Goal: Task Accomplishment & Management: Manage account settings

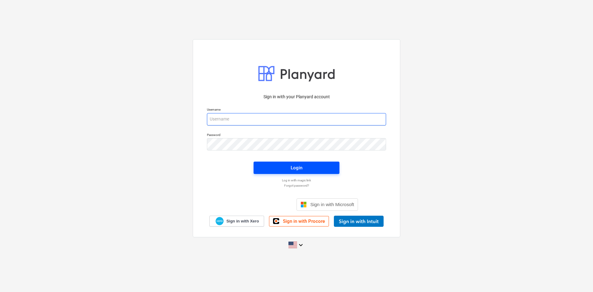
type input "[PERSON_NAME][EMAIL_ADDRESS][DOMAIN_NAME]"
click at [302, 167] on span "Login" at bounding box center [296, 168] width 71 height 8
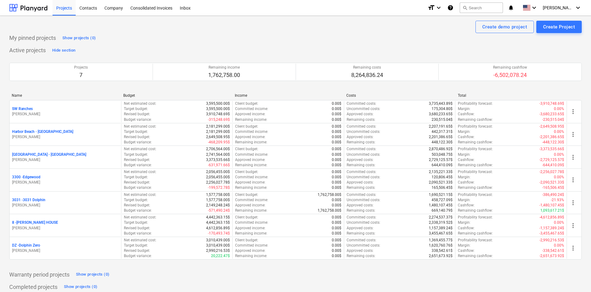
click at [199, 49] on div "Active projects Hide section Projects 7 Remaining income 1,762,758.00 Remaining…" at bounding box center [295, 155] width 572 height 221
click at [253, 29] on div "Create demo project Create Project" at bounding box center [295, 27] width 572 height 12
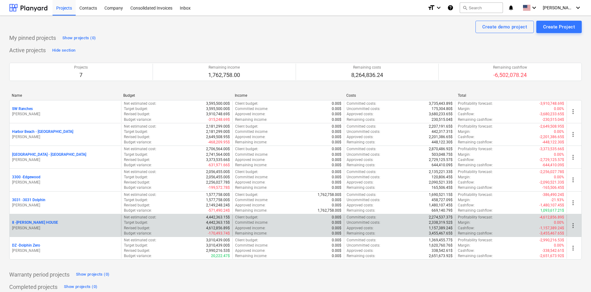
click at [44, 222] on p "8 - [PERSON_NAME] HOUSE" at bounding box center [35, 222] width 46 height 5
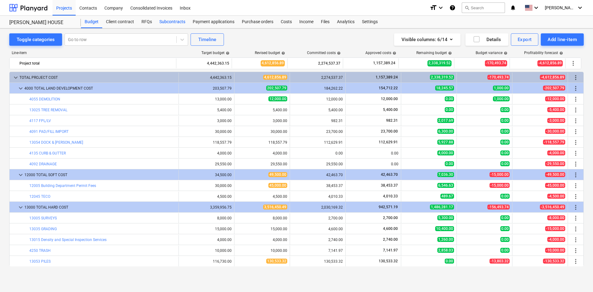
click at [174, 23] on div "Subcontracts" at bounding box center [172, 22] width 33 height 12
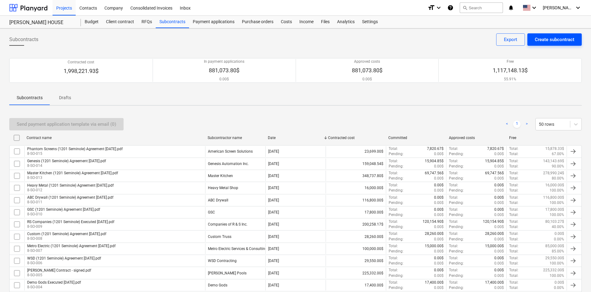
click at [559, 44] on button "Create subcontract" at bounding box center [554, 39] width 54 height 12
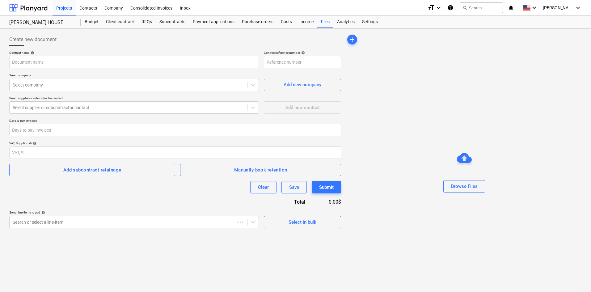
type input "8-SO-016"
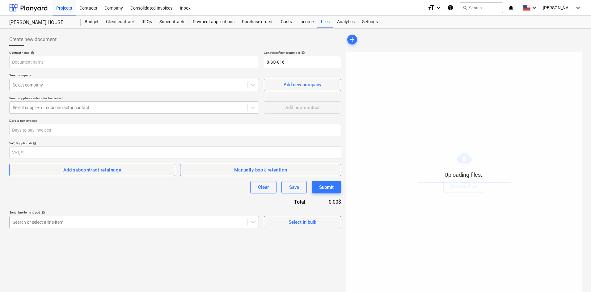
click at [106, 226] on body "Projects Contacts Company Consolidated Invoices Inbox format_size keyboard_arro…" at bounding box center [295, 146] width 591 height 292
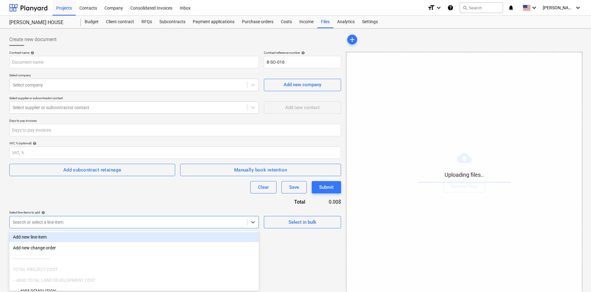
scroll to position [9, 0]
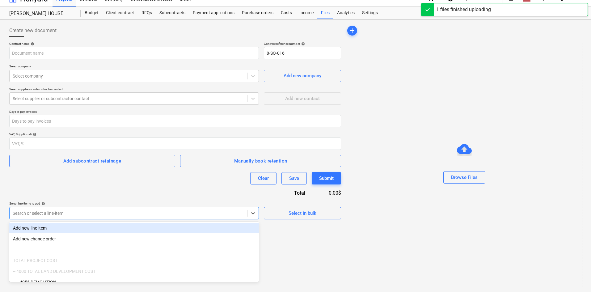
type input "Continental Plastering (1201 Seminole) Agreement [DATE].pdf"
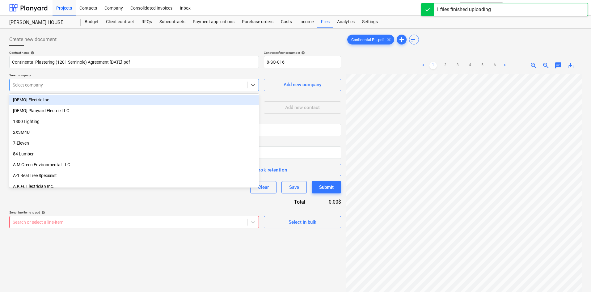
click at [132, 87] on div at bounding box center [128, 85] width 231 height 6
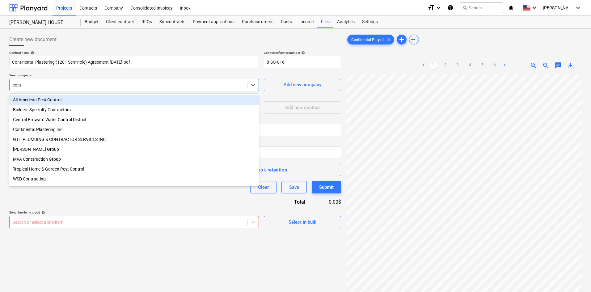
type input "[PERSON_NAME]"
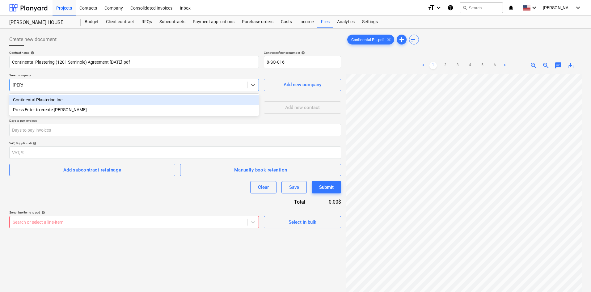
click at [124, 98] on div "Continental Plastering Inc." at bounding box center [134, 100] width 250 height 10
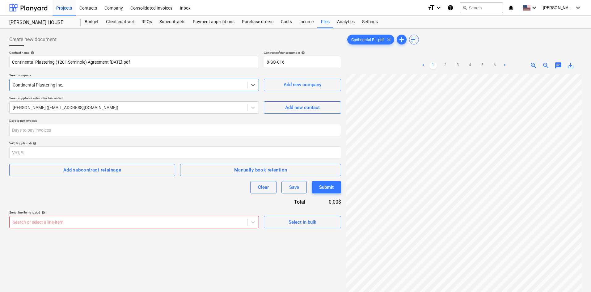
click at [134, 221] on body "Projects Contacts Company Consolidated Invoices Inbox format_size keyboard_arro…" at bounding box center [295, 146] width 591 height 292
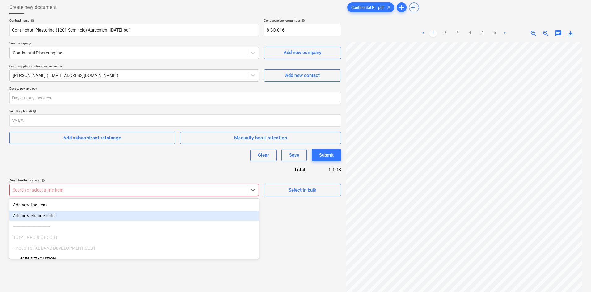
scroll to position [35, 0]
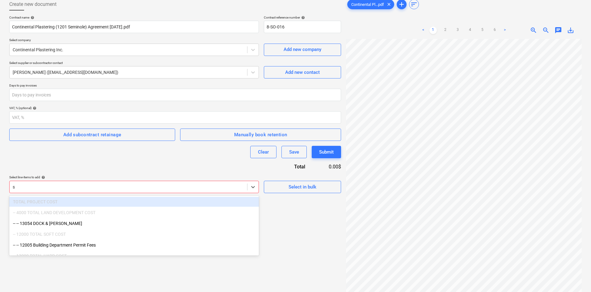
type input "st"
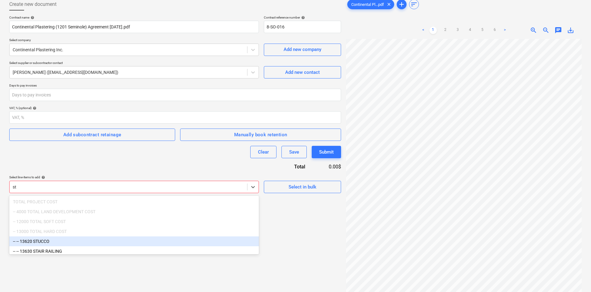
click at [71, 243] on div "-- -- 13620 STUCCO" at bounding box center [134, 241] width 250 height 10
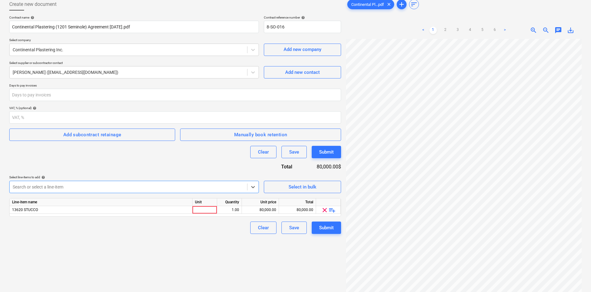
click at [199, 167] on div "Contract name help Continental Plastering (1201 Seminole) Agreement [DATE].pdf …" at bounding box center [175, 124] width 332 height 218
click at [266, 211] on div "80,000.00" at bounding box center [260, 210] width 32 height 8
type input "70000"
click at [215, 229] on div "Clear Save Submit" at bounding box center [175, 227] width 332 height 12
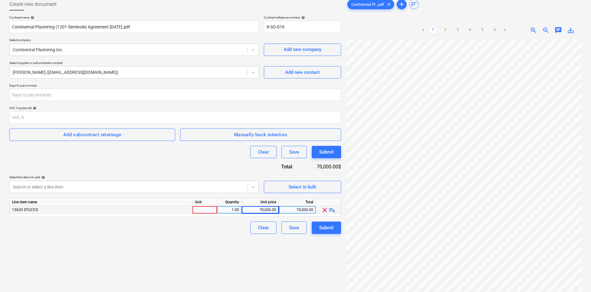
click at [206, 213] on div at bounding box center [204, 210] width 25 height 8
type input "pcs"
click at [197, 263] on div "Create new document Contract name help Continental Plastering (1201 Seminole) A…" at bounding box center [175, 156] width 337 height 320
click at [336, 229] on button "Submit" at bounding box center [326, 227] width 29 height 12
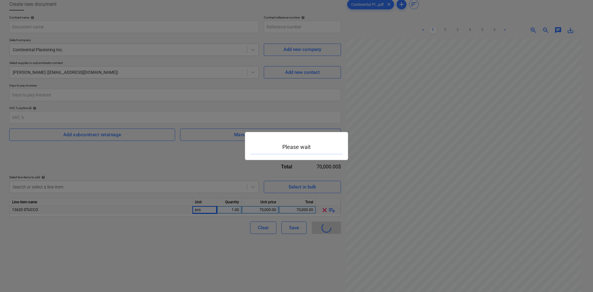
type input "8-SO-016"
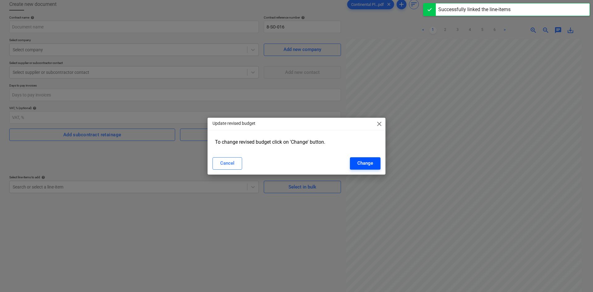
click at [373, 167] on button "Change" at bounding box center [365, 163] width 31 height 12
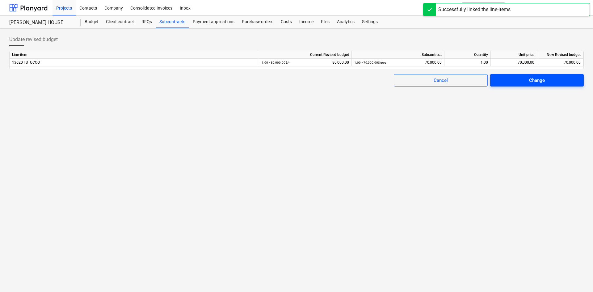
click at [545, 75] on button "Change" at bounding box center [537, 80] width 94 height 12
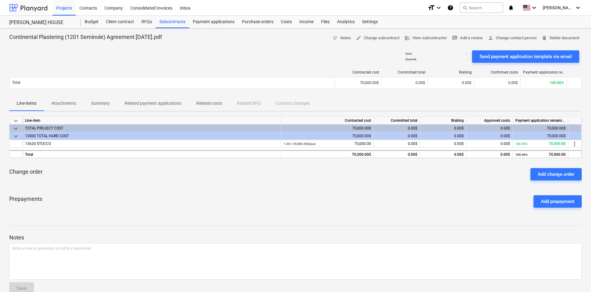
click at [36, 6] on div at bounding box center [28, 7] width 38 height 15
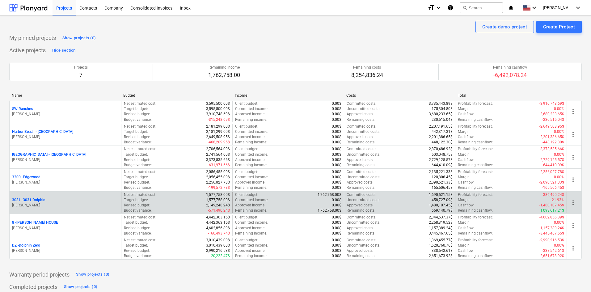
click at [44, 198] on p "3031 - 3031 Dolphin" at bounding box center [28, 199] width 33 height 5
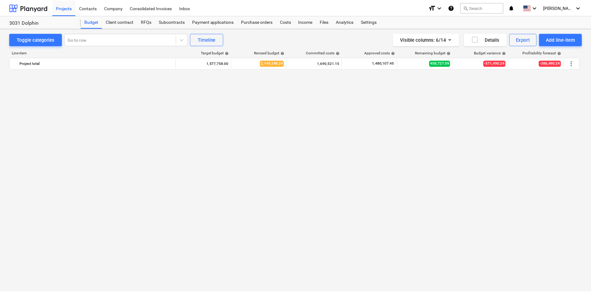
scroll to position [573, 0]
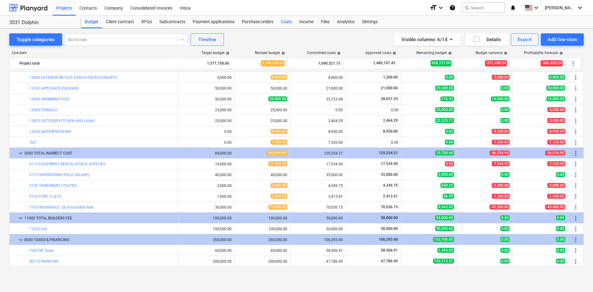
click at [281, 24] on div "Costs" at bounding box center [286, 22] width 19 height 12
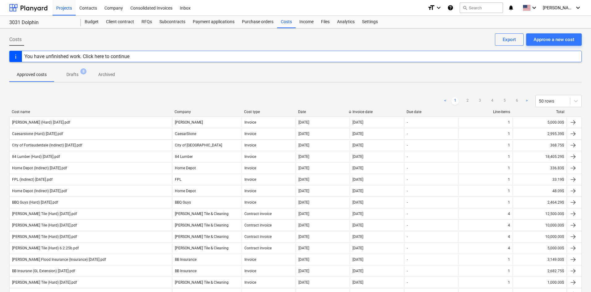
click at [329, 45] on div "Costs Approve a new cost Export" at bounding box center [295, 41] width 572 height 17
click at [178, 27] on div "Subcontracts" at bounding box center [172, 22] width 33 height 12
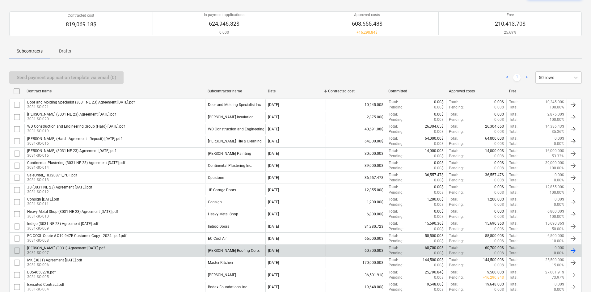
scroll to position [62, 0]
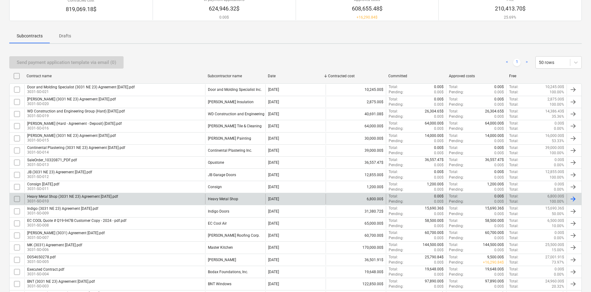
click at [135, 200] on div "Heavy Metal Shop (3031 NE 23) Agreement [DATE].pdf 3031-SO-010" at bounding box center [114, 199] width 181 height 11
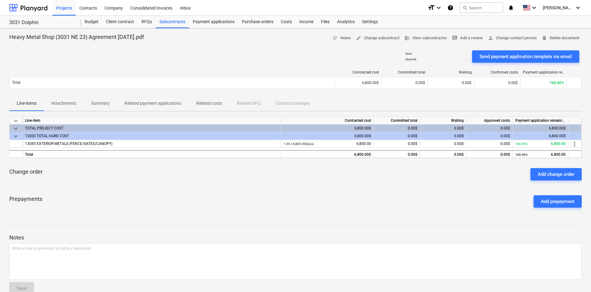
click at [201, 106] on p "Related costs" at bounding box center [209, 103] width 26 height 6
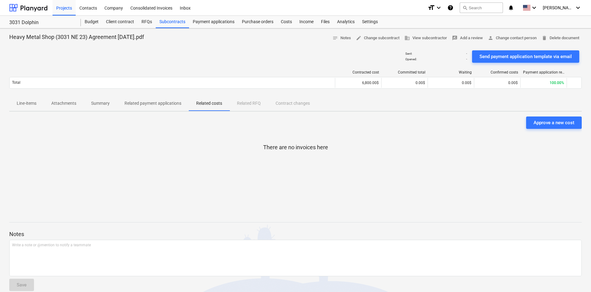
click at [26, 104] on p "Line-items" at bounding box center [27, 103] width 20 height 6
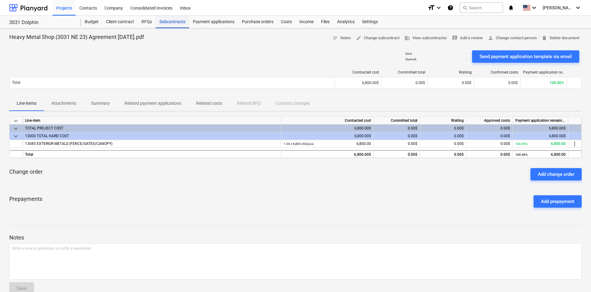
click at [184, 27] on div "Subcontracts" at bounding box center [172, 22] width 33 height 12
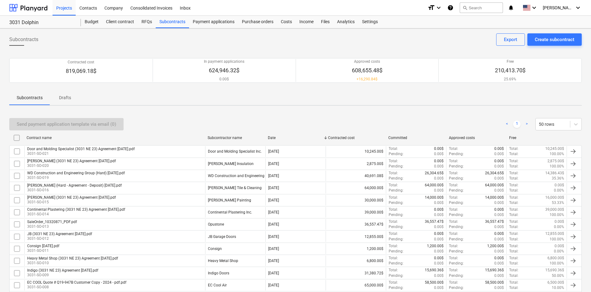
scroll to position [119, 0]
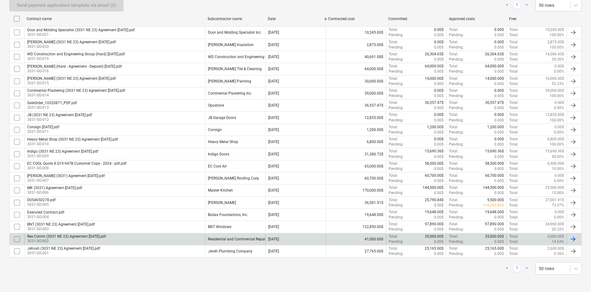
click at [135, 237] on div "Res Comm (3031 NE 23) Agreement [DATE].pdf 3031-SO-002" at bounding box center [114, 239] width 181 height 11
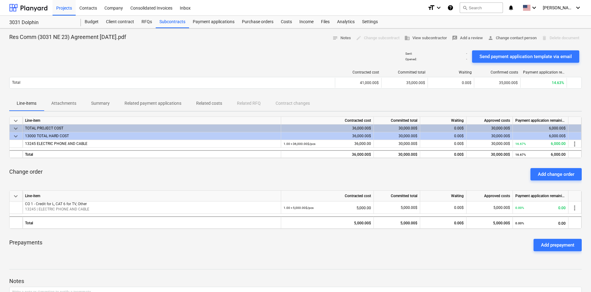
click at [246, 102] on div "Line-items Attachments Summary Related payment applications Related costs Relat…" at bounding box center [295, 103] width 572 height 15
click at [212, 106] on p "Related costs" at bounding box center [209, 103] width 26 height 6
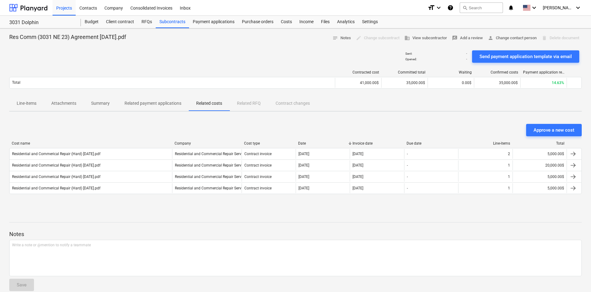
click at [27, 101] on p "Line-items" at bounding box center [27, 103] width 20 height 6
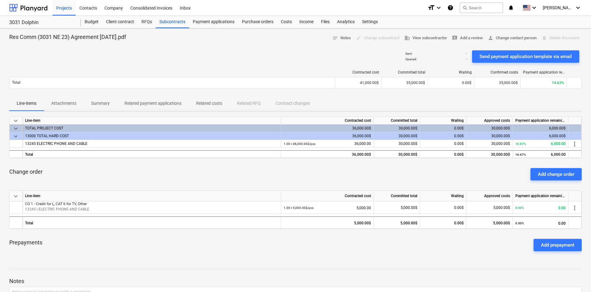
click at [220, 104] on p "Related costs" at bounding box center [209, 103] width 26 height 6
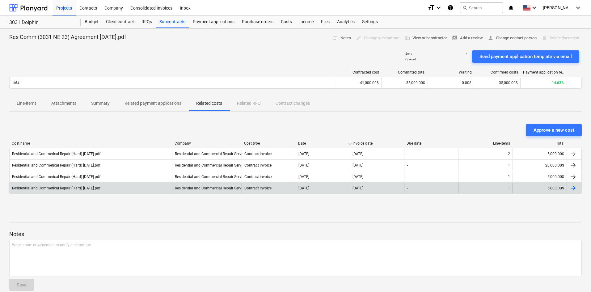
click at [128, 191] on div "Residential and Commerical Repair (Hard) [DATE].pdf" at bounding box center [91, 188] width 162 height 10
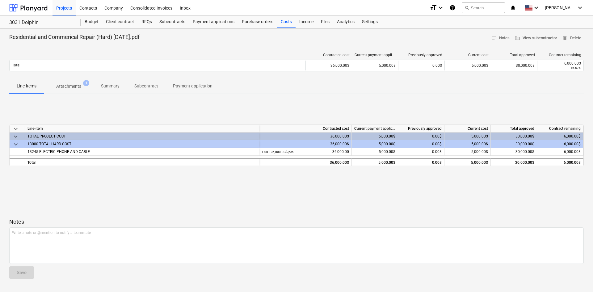
click at [61, 89] on p "Attachments" at bounding box center [68, 86] width 25 height 6
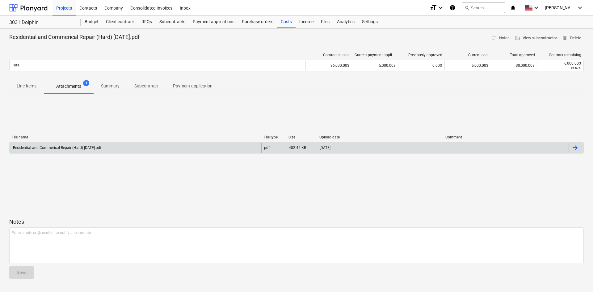
click at [87, 145] on div "Residential and Commerical Repair (Hard) [DATE].pdf" at bounding box center [136, 148] width 252 height 10
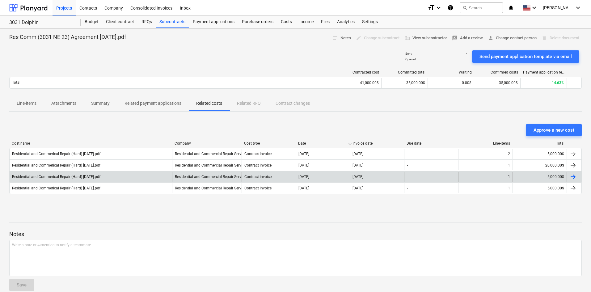
click at [323, 178] on div "[DATE]" at bounding box center [323, 177] width 54 height 10
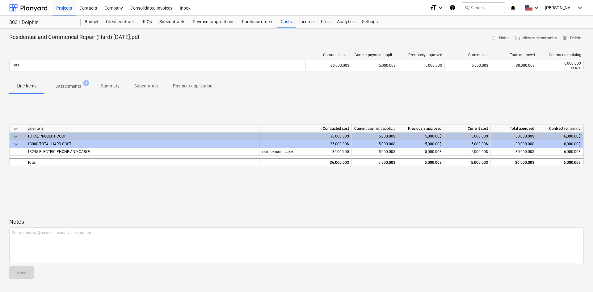
click at [83, 85] on span "Attachments 1" at bounding box center [68, 86] width 35 height 6
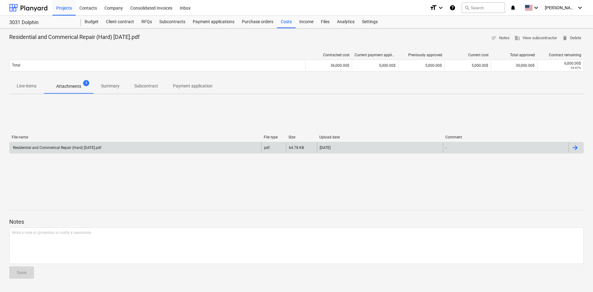
click at [86, 149] on div "Residential and Commerical Repair (Hard) [DATE].pdf" at bounding box center [56, 147] width 89 height 4
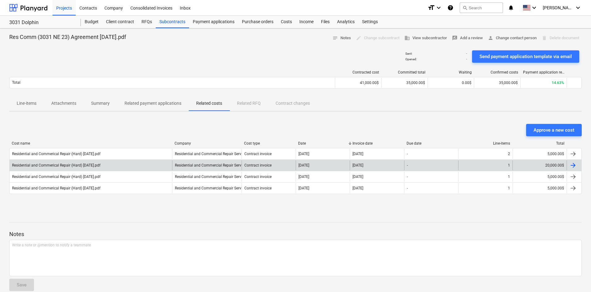
click at [466, 163] on div "1" at bounding box center [485, 165] width 54 height 10
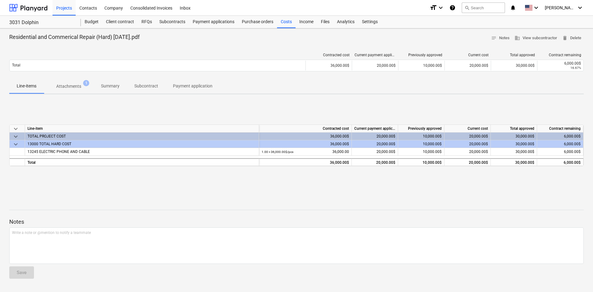
click at [94, 80] on button "Summary" at bounding box center [110, 86] width 33 height 15
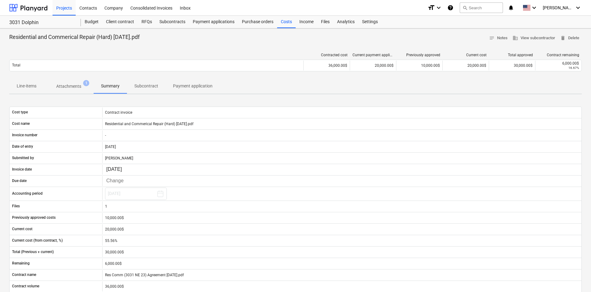
click at [63, 86] on p "Attachments" at bounding box center [68, 86] width 25 height 6
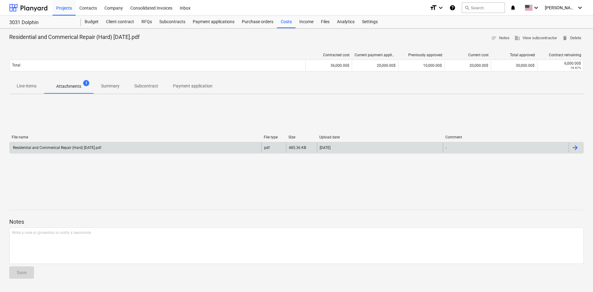
click at [88, 144] on div "Residential and Commerical Repair (Hard) [DATE].pdf" at bounding box center [136, 148] width 252 height 10
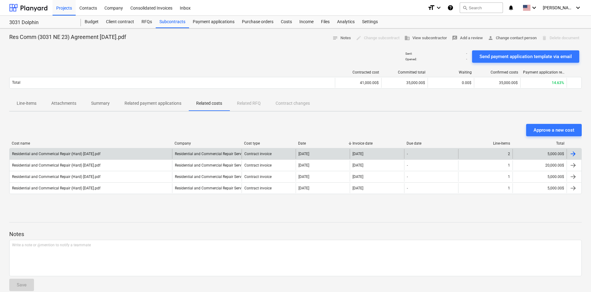
click at [384, 149] on div "Residential and Commerical Repair (Hard) [DATE].pdf Residential and Commercial …" at bounding box center [295, 153] width 572 height 11
click at [328, 149] on div "[DATE]" at bounding box center [323, 154] width 54 height 10
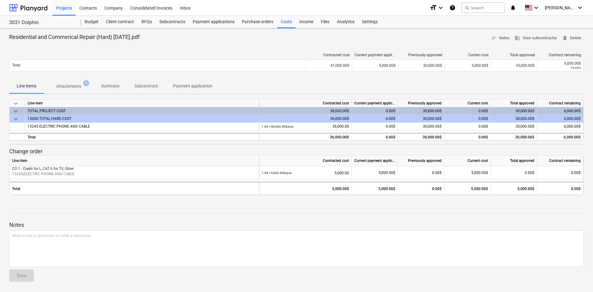
click at [62, 85] on p "Attachments" at bounding box center [68, 86] width 25 height 6
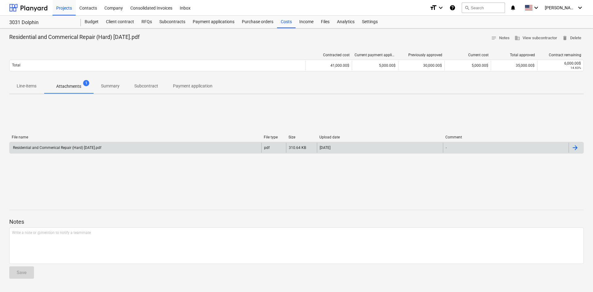
click at [89, 150] on div "Residential and Commerical Repair (Hard) [DATE].pdf" at bounding box center [136, 148] width 252 height 10
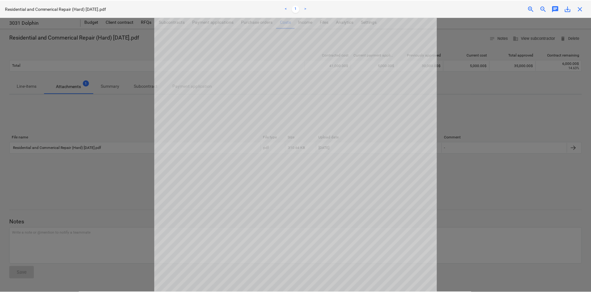
scroll to position [94, 0]
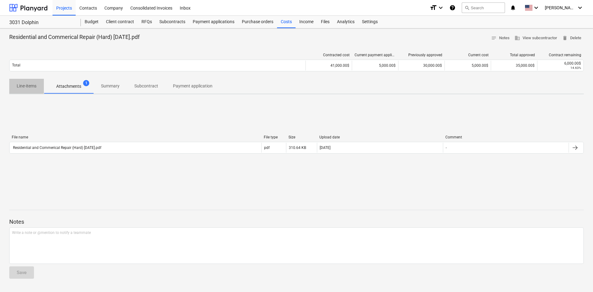
click at [24, 86] on p "Line-items" at bounding box center [27, 86] width 20 height 6
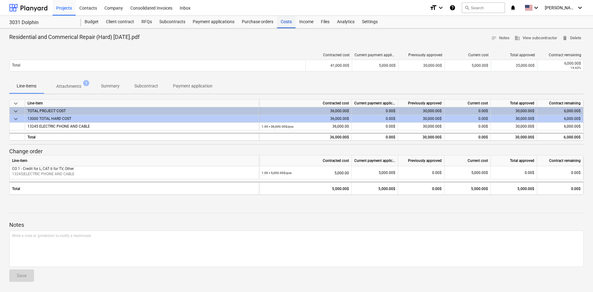
click at [286, 26] on div "Costs" at bounding box center [286, 22] width 19 height 12
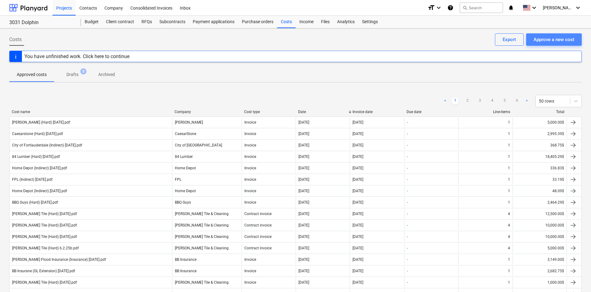
click at [541, 36] on div "Approve a new cost" at bounding box center [553, 40] width 41 height 8
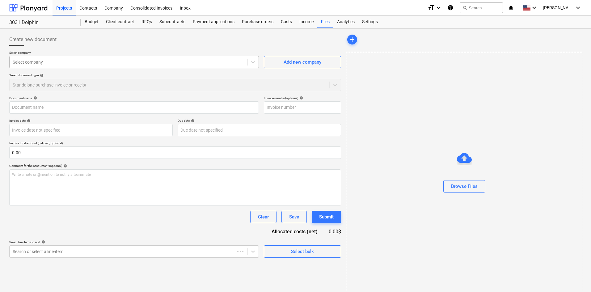
click at [95, 65] on div "Select company Select company Add new company Select document type help Standal…" at bounding box center [175, 73] width 332 height 45
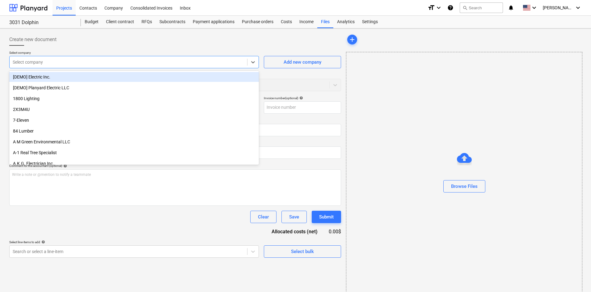
click at [95, 64] on div at bounding box center [128, 62] width 231 height 6
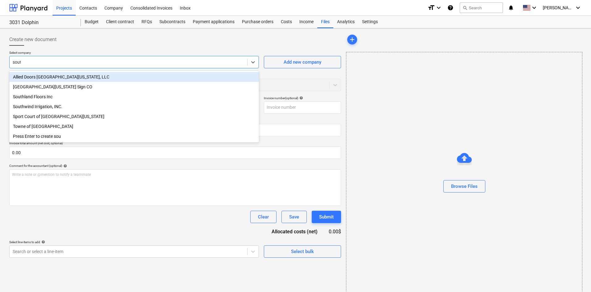
type input "south"
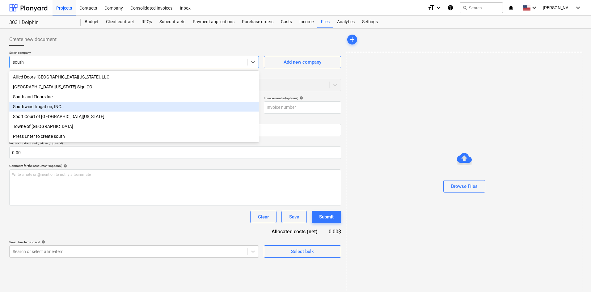
click at [80, 107] on div "Southwind Irrigation, INC." at bounding box center [134, 107] width 250 height 10
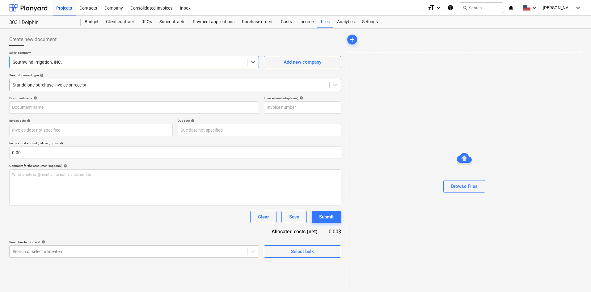
click at [70, 90] on div "Standalone purchase invoice or receipt" at bounding box center [175, 85] width 332 height 12
click at [70, 89] on div "Standalone purchase invoice or receipt" at bounding box center [170, 85] width 320 height 9
click at [70, 53] on p "Select company" at bounding box center [134, 53] width 250 height 5
click at [72, 62] on div at bounding box center [128, 62] width 231 height 6
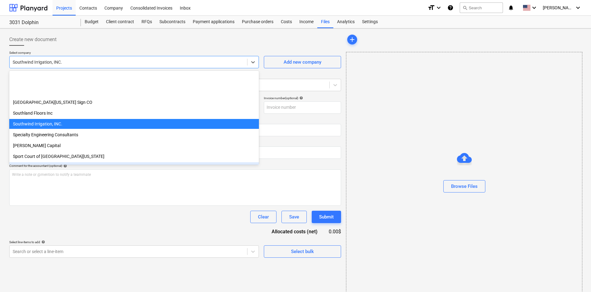
scroll to position [3786, 0]
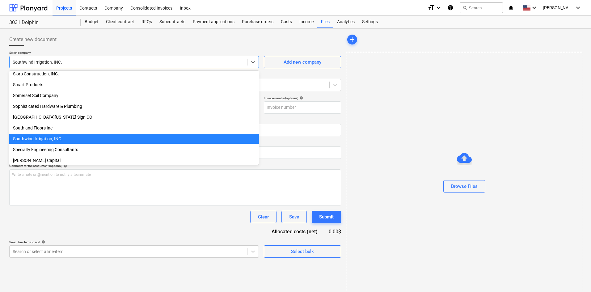
click at [129, 54] on p "Select company" at bounding box center [134, 53] width 250 height 5
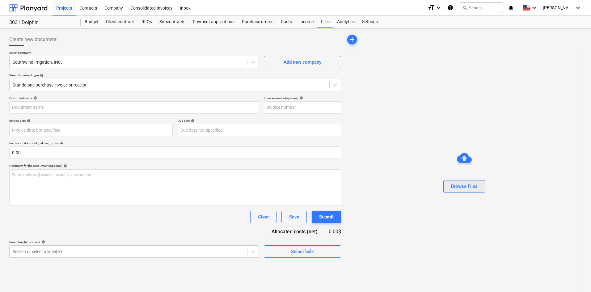
click at [481, 188] on button "Browse Files" at bounding box center [464, 186] width 42 height 12
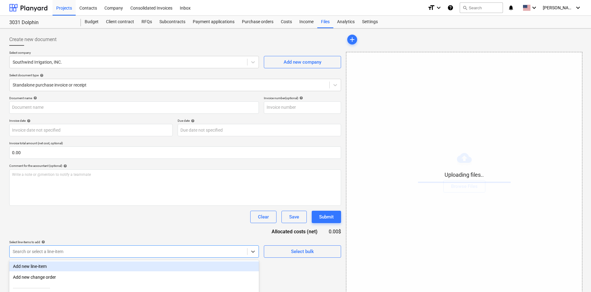
scroll to position [62, 0]
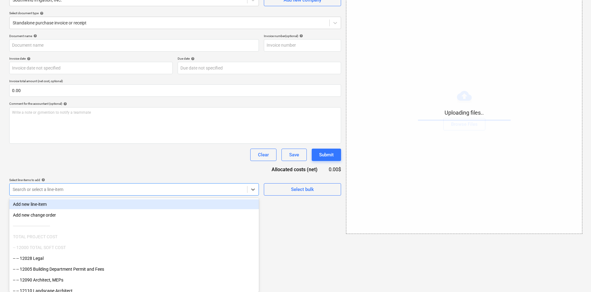
click at [93, 230] on body "Projects Contacts Company Consolidated Invoices Inbox format_size keyboard_arro…" at bounding box center [295, 84] width 591 height 292
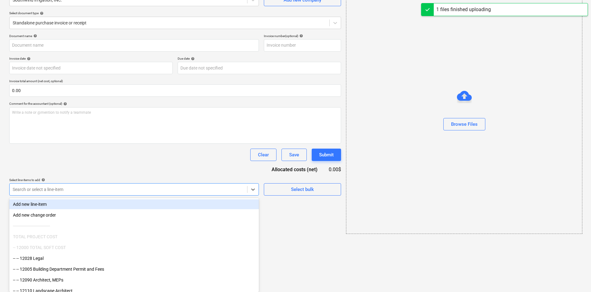
type input "i"
type input "Southwind Insulation (Hard) [DATE].pdf"
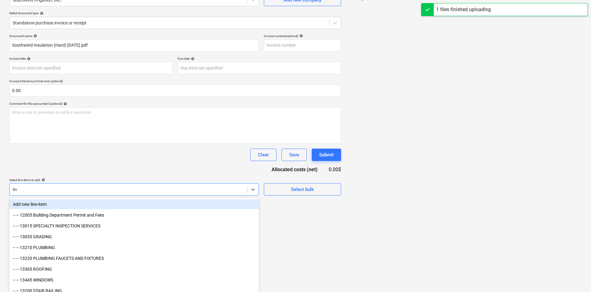
scroll to position [11, 0]
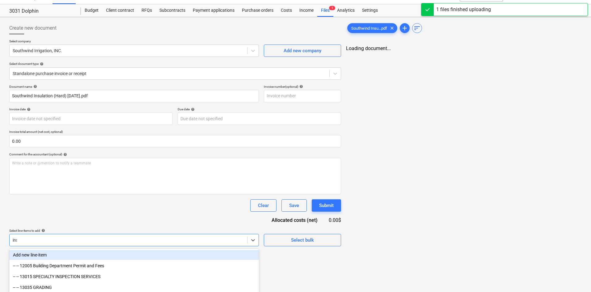
type input "insu"
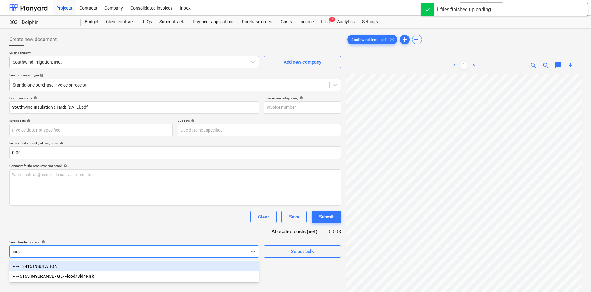
click at [94, 266] on div "-- -- 13415 INSULATION" at bounding box center [134, 266] width 250 height 10
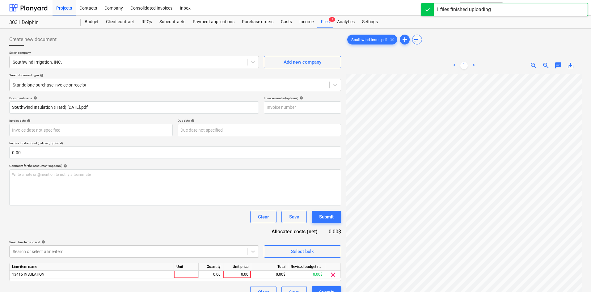
click at [132, 233] on div "Document name help Southwind Insulation (Hard) [DATE].pdf Invoice number (optio…" at bounding box center [175, 197] width 332 height 202
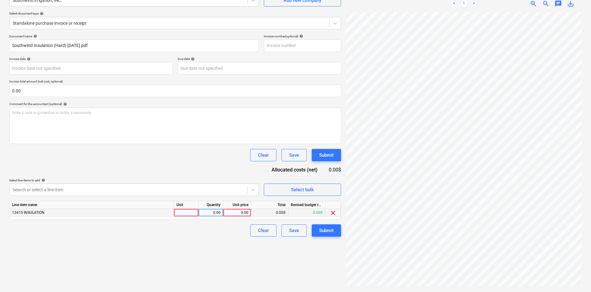
click at [240, 210] on div "0.00" at bounding box center [237, 213] width 23 height 8
type input "2875"
click at [207, 260] on div "Create new document Select company Southwind Irrigation, INC. Add new company S…" at bounding box center [175, 129] width 337 height 320
click at [329, 231] on div "Submit" at bounding box center [326, 230] width 15 height 8
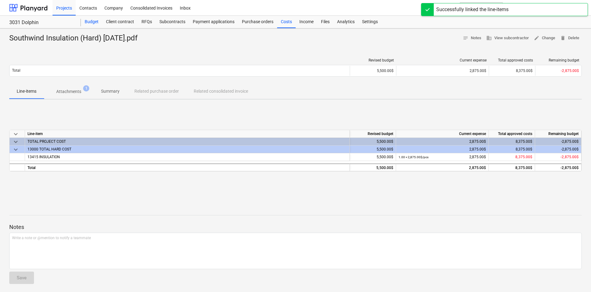
click at [88, 23] on div "Budget" at bounding box center [91, 22] width 21 height 12
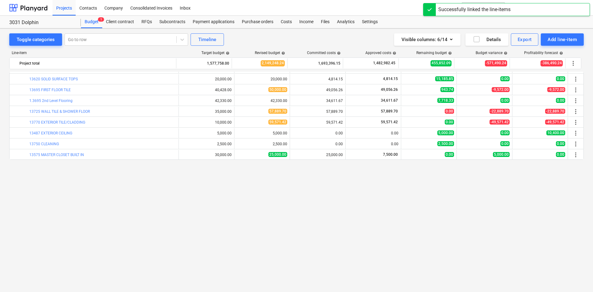
scroll to position [202, 0]
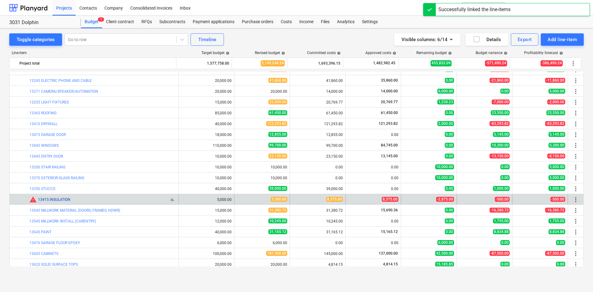
click at [59, 199] on link "13415 INSULATION" at bounding box center [54, 199] width 32 height 4
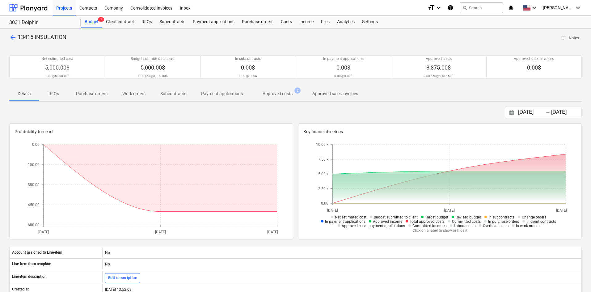
click at [175, 96] on p "Subcontracts" at bounding box center [173, 93] width 26 height 6
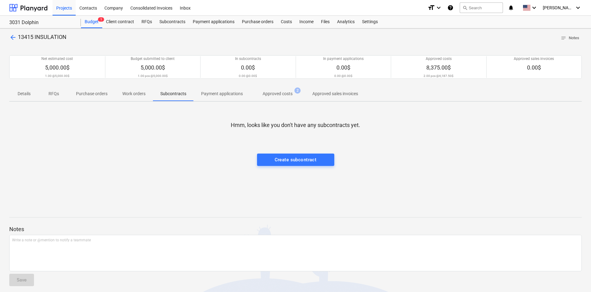
click at [283, 96] on p "Approved costs" at bounding box center [278, 93] width 30 height 6
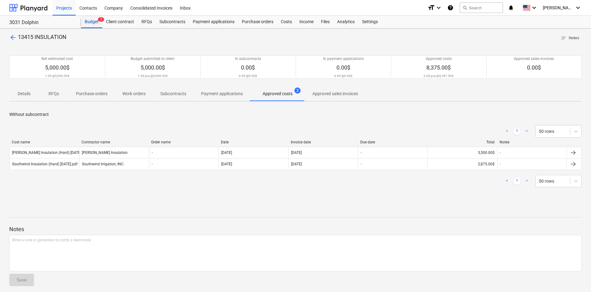
click at [90, 25] on div "Budget 1" at bounding box center [91, 22] width 21 height 12
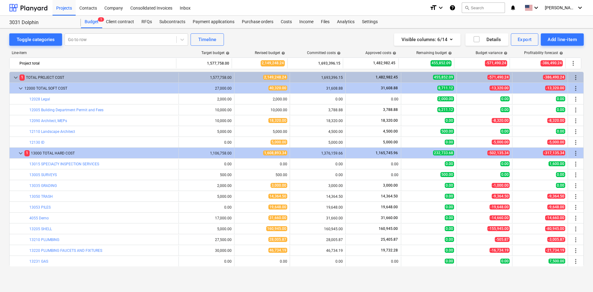
scroll to position [202, 0]
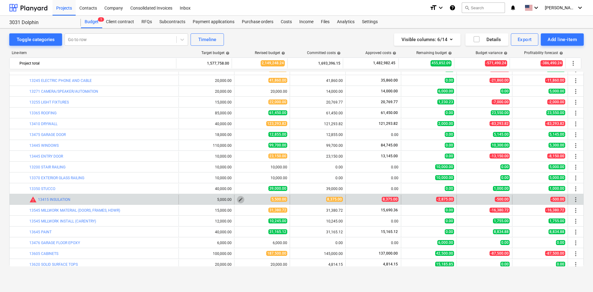
click at [238, 201] on span "edit" at bounding box center [240, 199] width 5 height 5
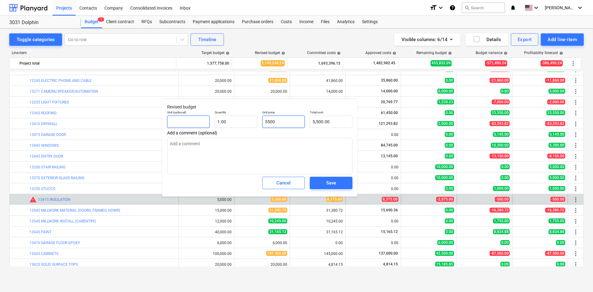
drag, startPoint x: 287, startPoint y: 119, endPoint x: 201, endPoint y: 124, distance: 85.7
click at [202, 124] on div "Unit (optional) Quantity 1.00 Unit price 5500 Total cost 5,500.00" at bounding box center [260, 119] width 190 height 23
type input "8"
type textarea "x"
type input "8.00"
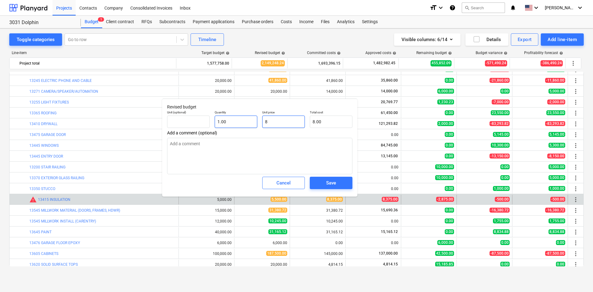
type input "83"
type textarea "x"
type input "83.00"
type input "837"
type textarea "x"
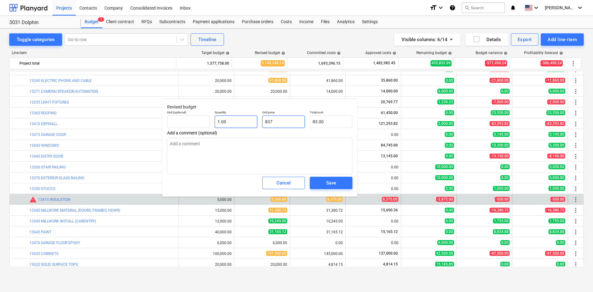
type input "837.00"
type input "8375"
type textarea "x"
type input "8,375.00"
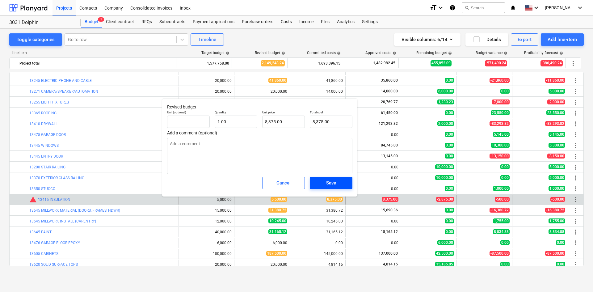
click at [345, 179] on button "Save" at bounding box center [331, 183] width 43 height 12
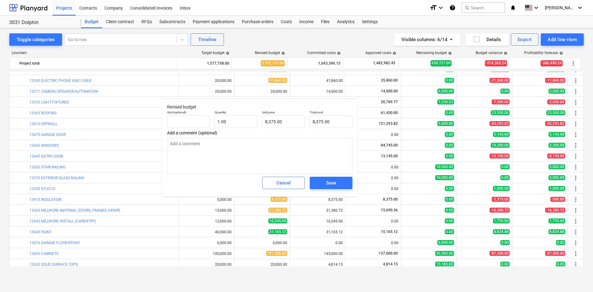
type textarea "x"
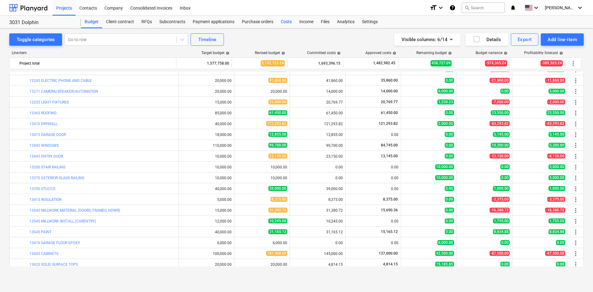
click at [281, 25] on div "Costs" at bounding box center [286, 22] width 19 height 12
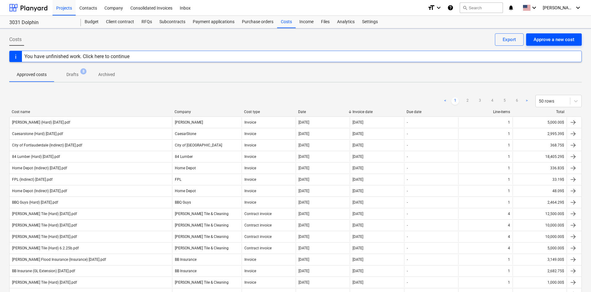
click at [537, 42] on div "Approve a new cost" at bounding box center [553, 40] width 41 height 8
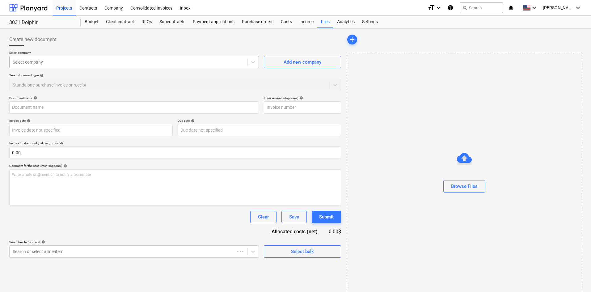
click at [84, 64] on div at bounding box center [128, 62] width 231 height 6
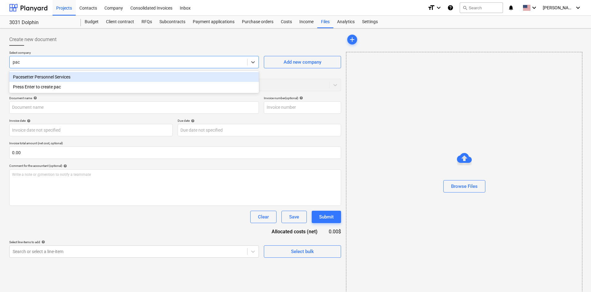
type input "pace"
click at [77, 78] on div "Pacesetter Personnel Services" at bounding box center [134, 77] width 250 height 10
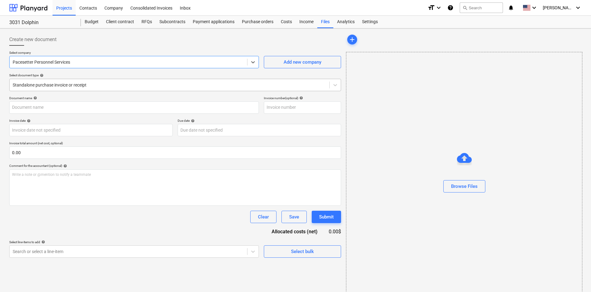
click at [68, 86] on div at bounding box center [169, 85] width 313 height 6
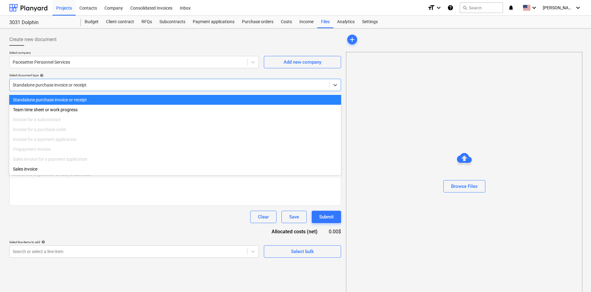
click at [68, 86] on div at bounding box center [169, 85] width 313 height 6
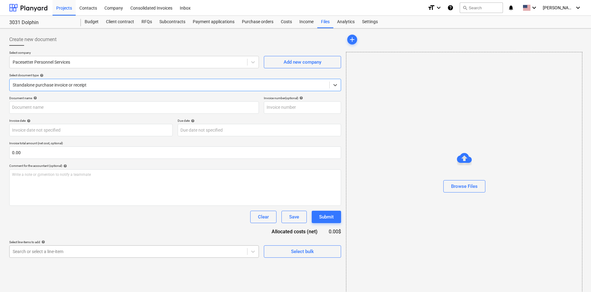
click at [85, 255] on body "Projects Contacts Company Consolidated Invoices Inbox format_size keyboard_arro…" at bounding box center [295, 146] width 591 height 292
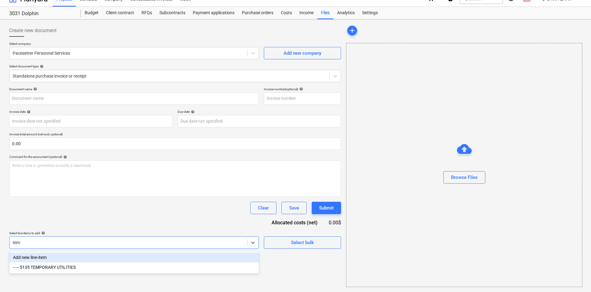
scroll to position [9, 0]
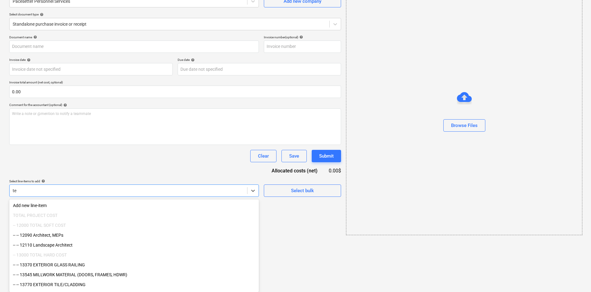
type input "t"
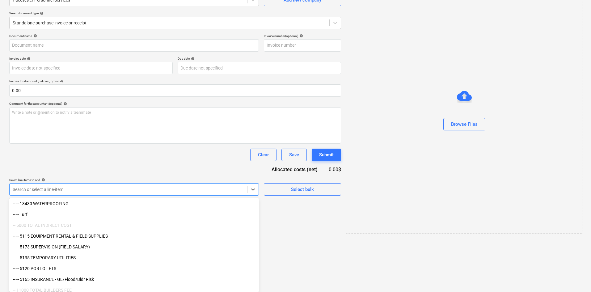
scroll to position [645, 0]
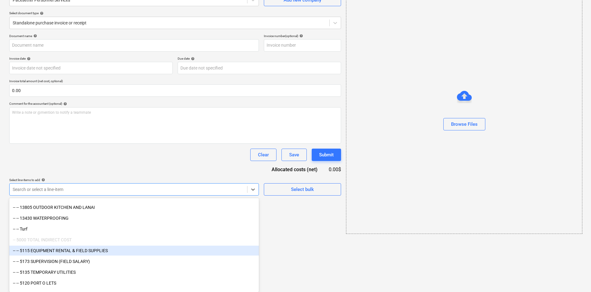
click at [99, 250] on div "-- -- 5115 EQUIPMENT RENTAL & FIELD SUPPLIES" at bounding box center [134, 251] width 250 height 10
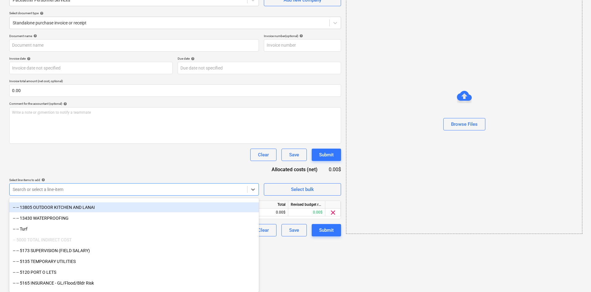
click at [147, 169] on div "Document name help Invoice number (optional) help Invoice date help Press the d…" at bounding box center [175, 135] width 332 height 202
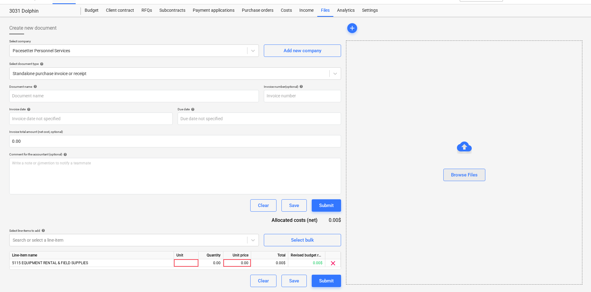
click at [473, 171] on div "Browse Files" at bounding box center [464, 175] width 27 height 8
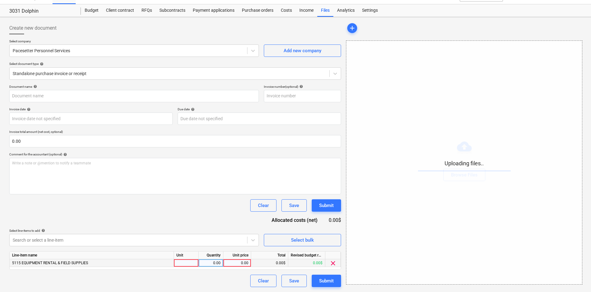
click at [231, 265] on div "0.00" at bounding box center [237, 263] width 23 height 8
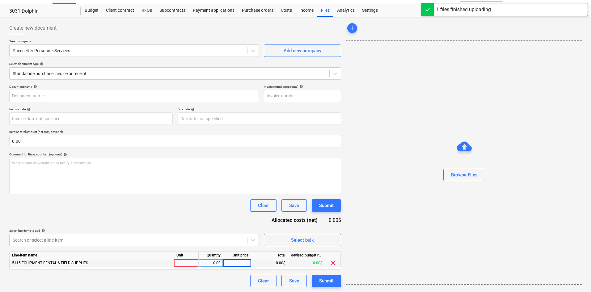
type input "Pacesetter Personnel (Indirect) [DATE].pdf"
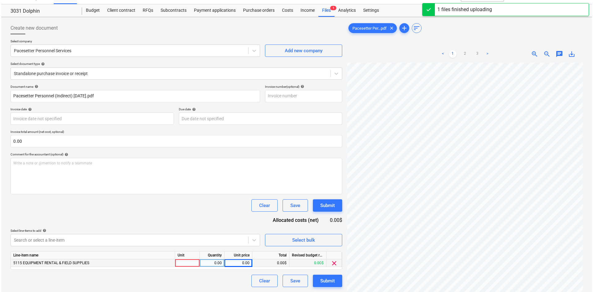
scroll to position [60, 51]
click at [239, 263] on div "0.00" at bounding box center [237, 263] width 23 height 8
type input "330.22"
click at [200, 214] on div "Document name help Pacesetter Personnel (Indirect) [DATE].pdf Invoice number (o…" at bounding box center [175, 186] width 332 height 202
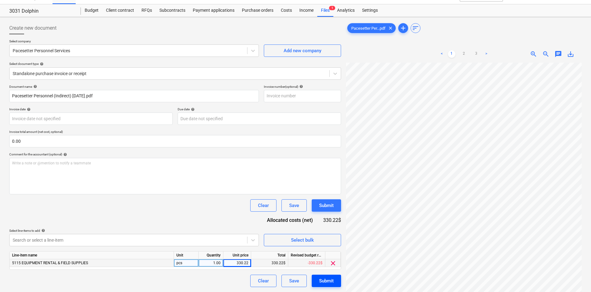
click at [328, 277] on div "Submit" at bounding box center [326, 281] width 15 height 8
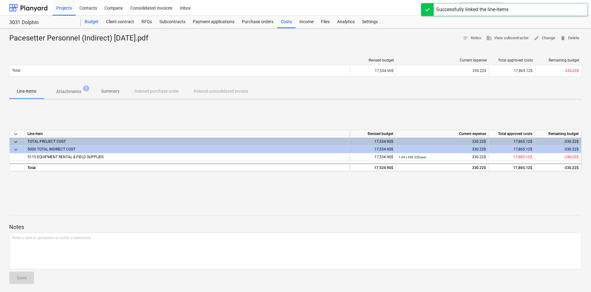
click at [92, 20] on div "Budget" at bounding box center [91, 22] width 21 height 12
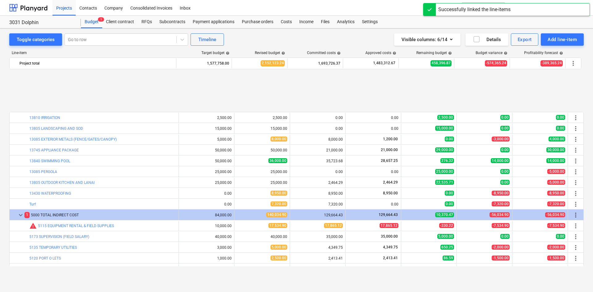
scroll to position [573, 0]
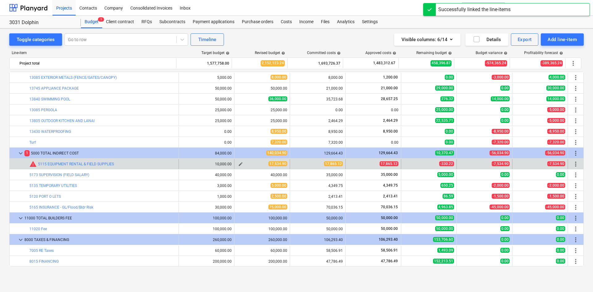
click at [238, 163] on span "edit" at bounding box center [240, 164] width 5 height 5
type textarea "x"
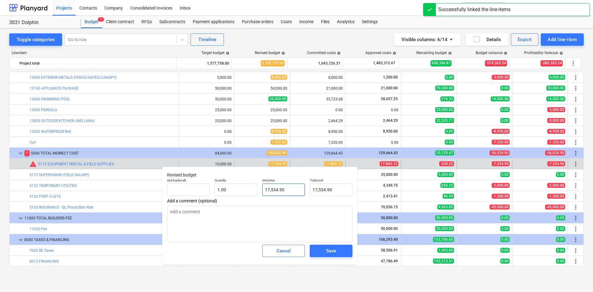
type input "17534.9"
drag, startPoint x: 293, startPoint y: 189, endPoint x: 213, endPoint y: 196, distance: 79.7
click at [213, 196] on div "Unit (optional) Quantity 1.00 Unit price 17534.9 Total cost 17,534.90" at bounding box center [260, 187] width 190 height 23
type textarea "x"
type input "1"
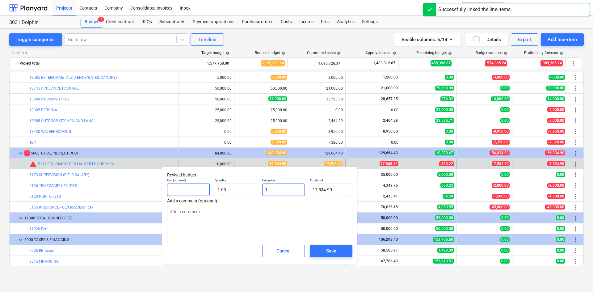
type input "1.00"
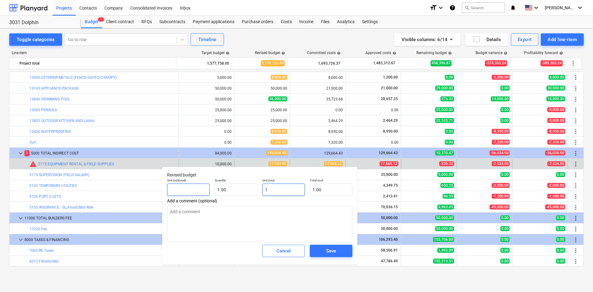
type textarea "x"
type input "17"
type input "17.00"
type textarea "x"
type input "178"
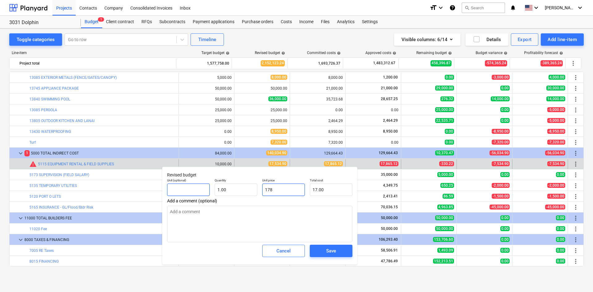
type input "178.00"
type textarea "x"
type input "1786"
type input "1,786.00"
type textarea "x"
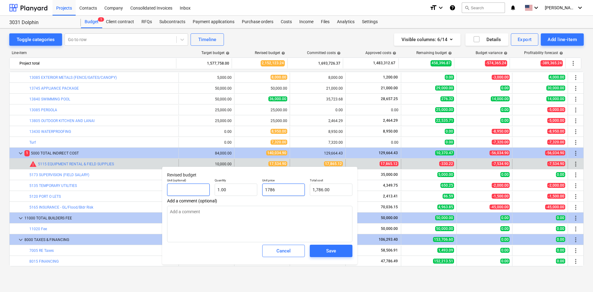
type input "17865"
type input "17,865.00"
type textarea "x"
type input "17865."
type textarea "x"
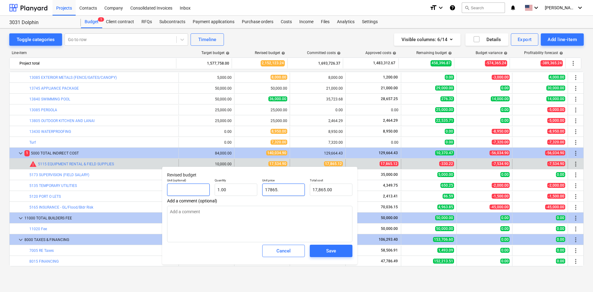
type input "17865.1"
type input "17,865.10"
type textarea "x"
type input "17865.12"
type input "17,865.12"
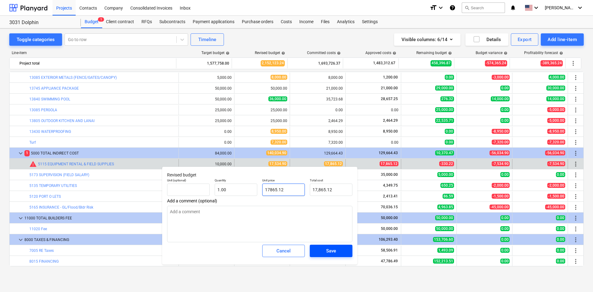
type input "17865.12"
type textarea "x"
type input "17,865.12"
click at [331, 252] on div "Save" at bounding box center [331, 251] width 10 height 8
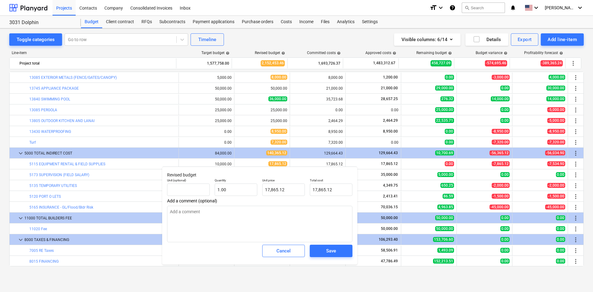
type textarea "x"
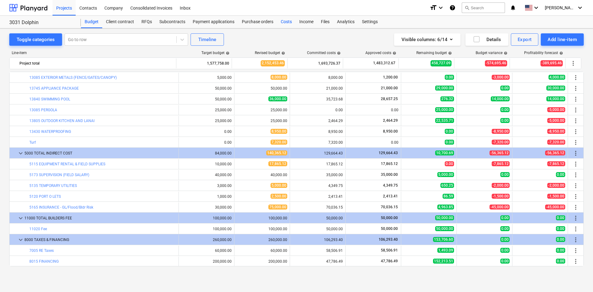
click at [277, 23] on div "Costs" at bounding box center [286, 22] width 19 height 12
